Goal: Check status: Check status

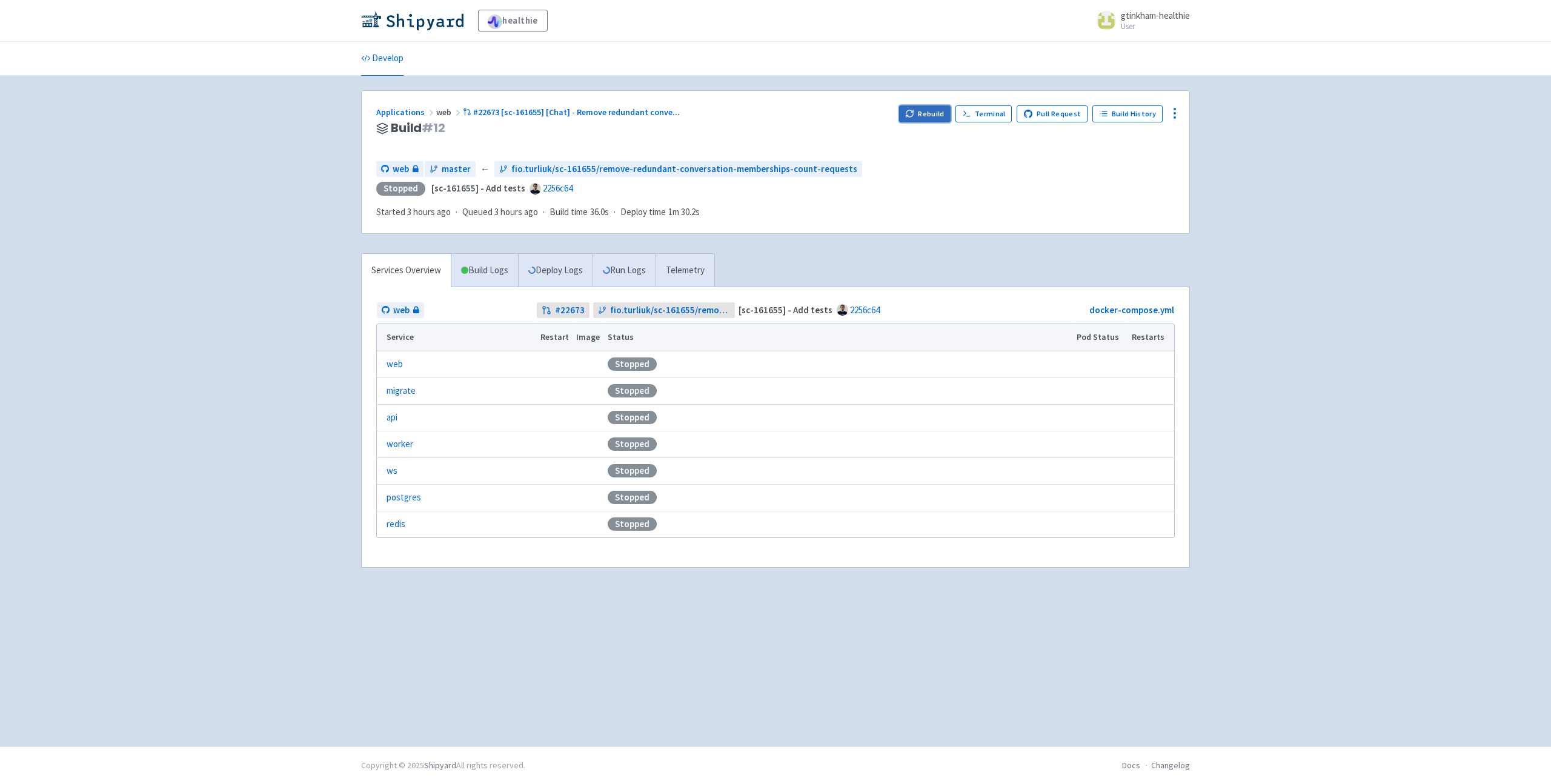
click at [921, 120] on button "Rebuild" at bounding box center [925, 113] width 52 height 17
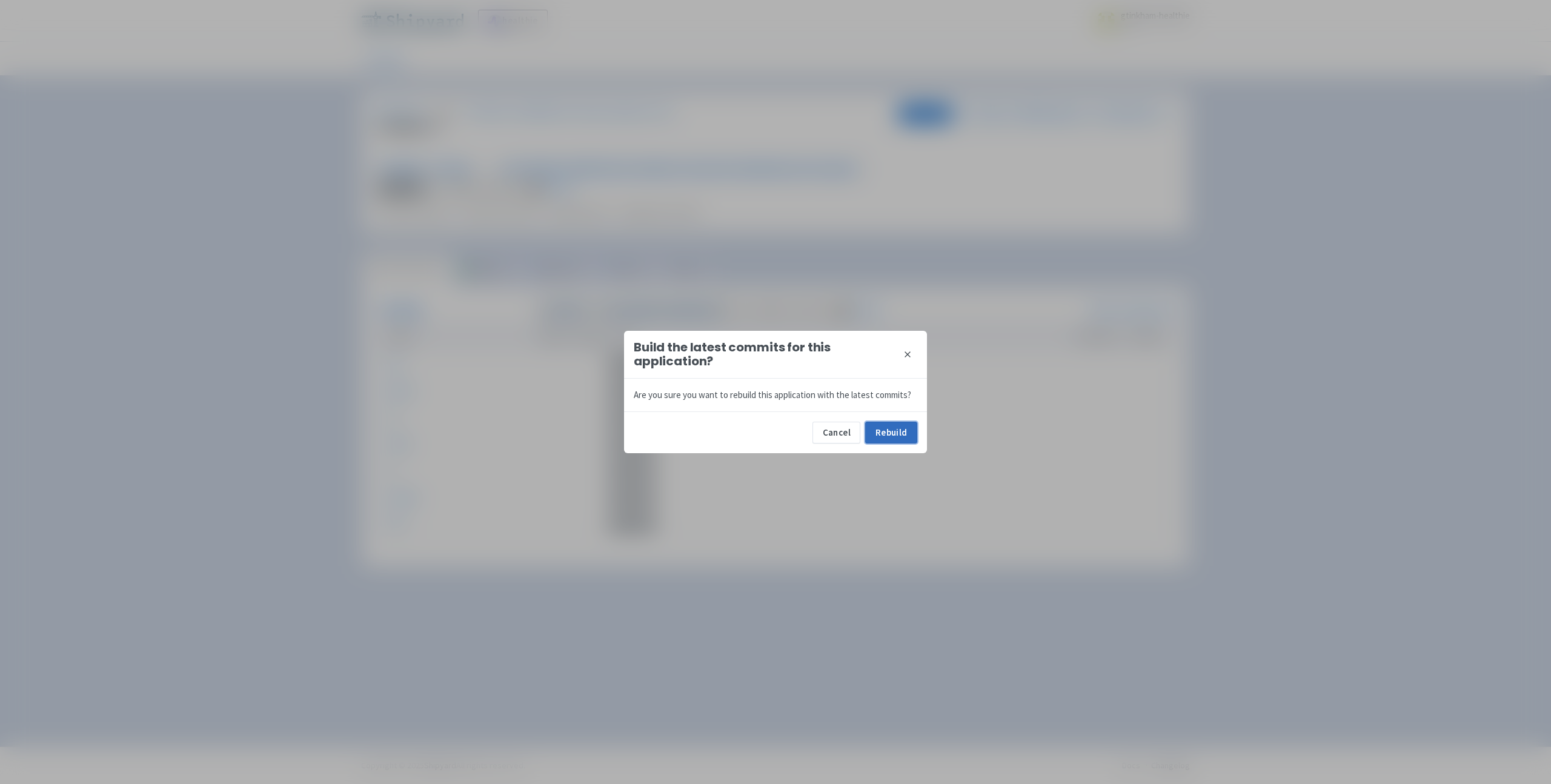
click at [886, 432] on button "Rebuild" at bounding box center [892, 432] width 52 height 22
